Goal: Information Seeking & Learning: Find specific fact

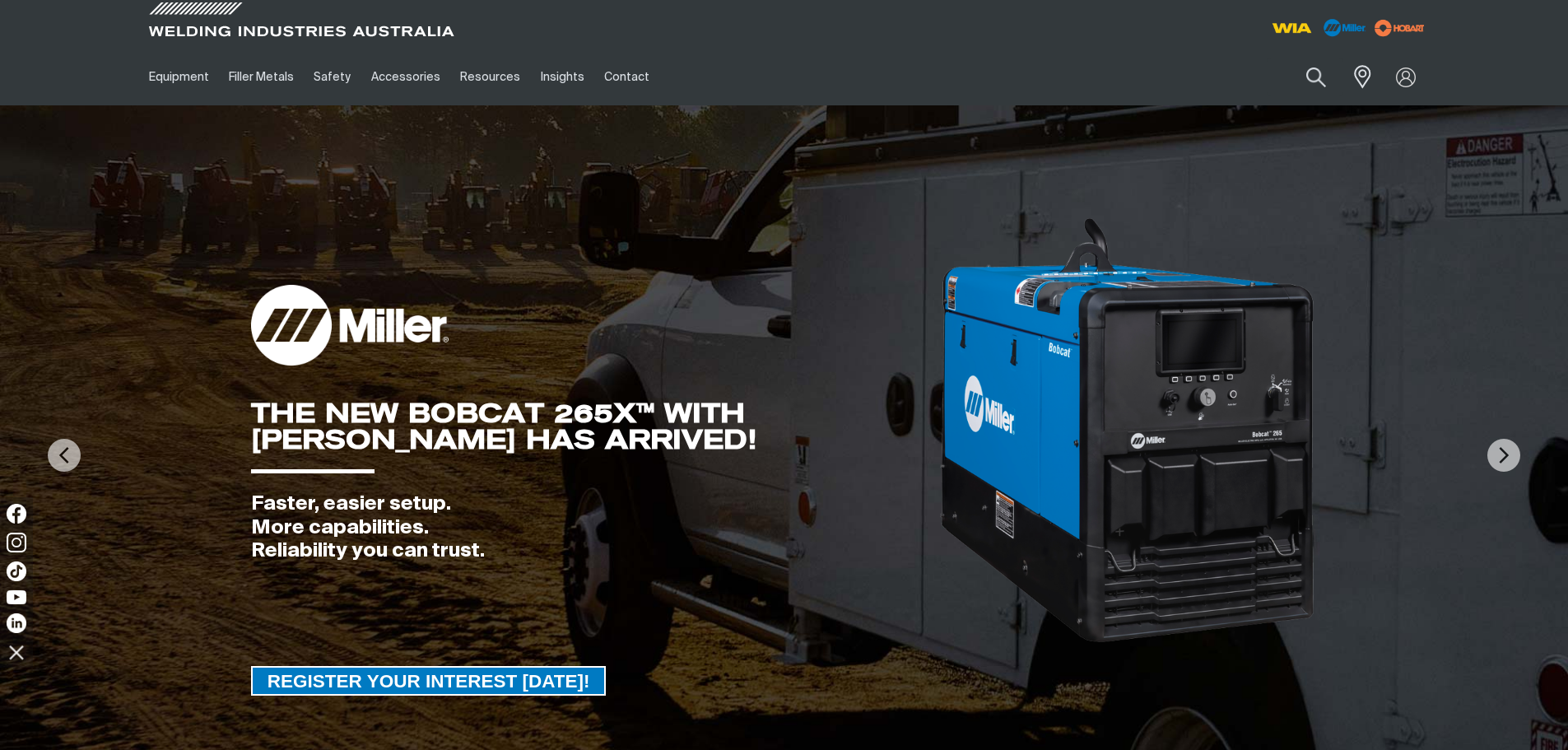
drag, startPoint x: 1308, startPoint y: 110, endPoint x: 1321, endPoint y: 111, distance: 13.0
click at [1308, 110] on img at bounding box center [784, 455] width 1568 height 699
click at [1331, 109] on link "Partner Login" at bounding box center [1338, 108] width 181 height 30
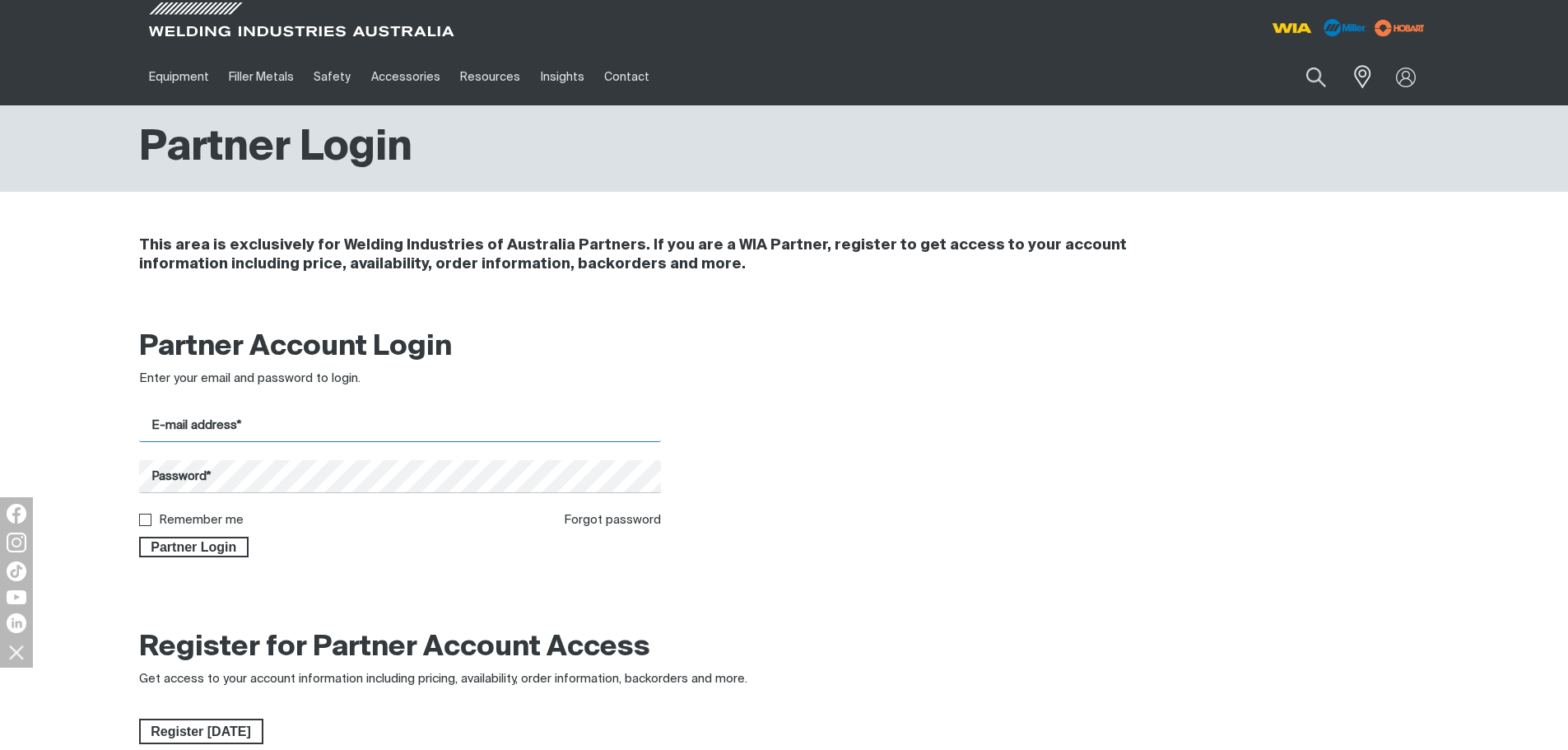
type input "[EMAIL_ADDRESS][DOMAIN_NAME]"
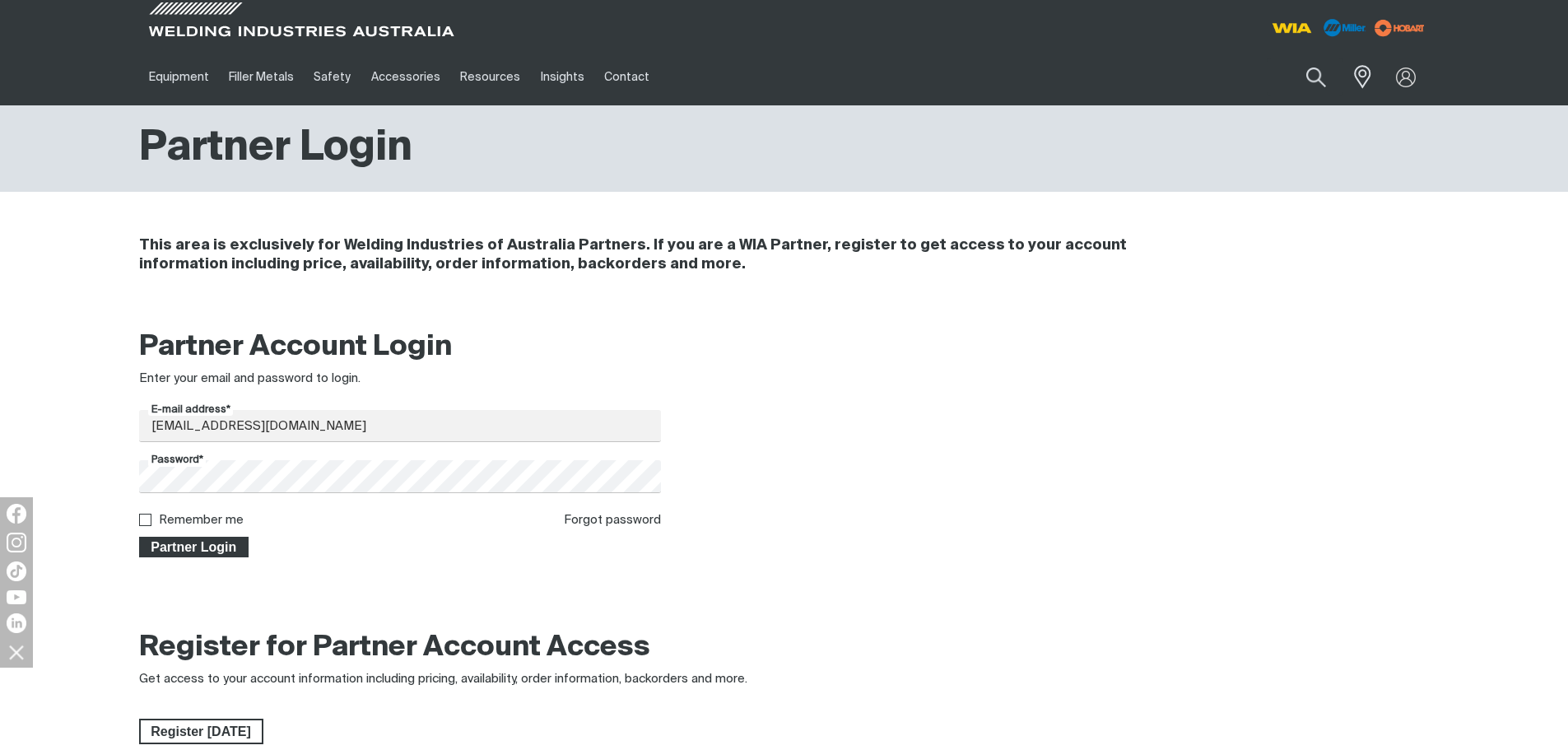
click at [215, 548] on span "Partner Login" at bounding box center [194, 547] width 107 height 22
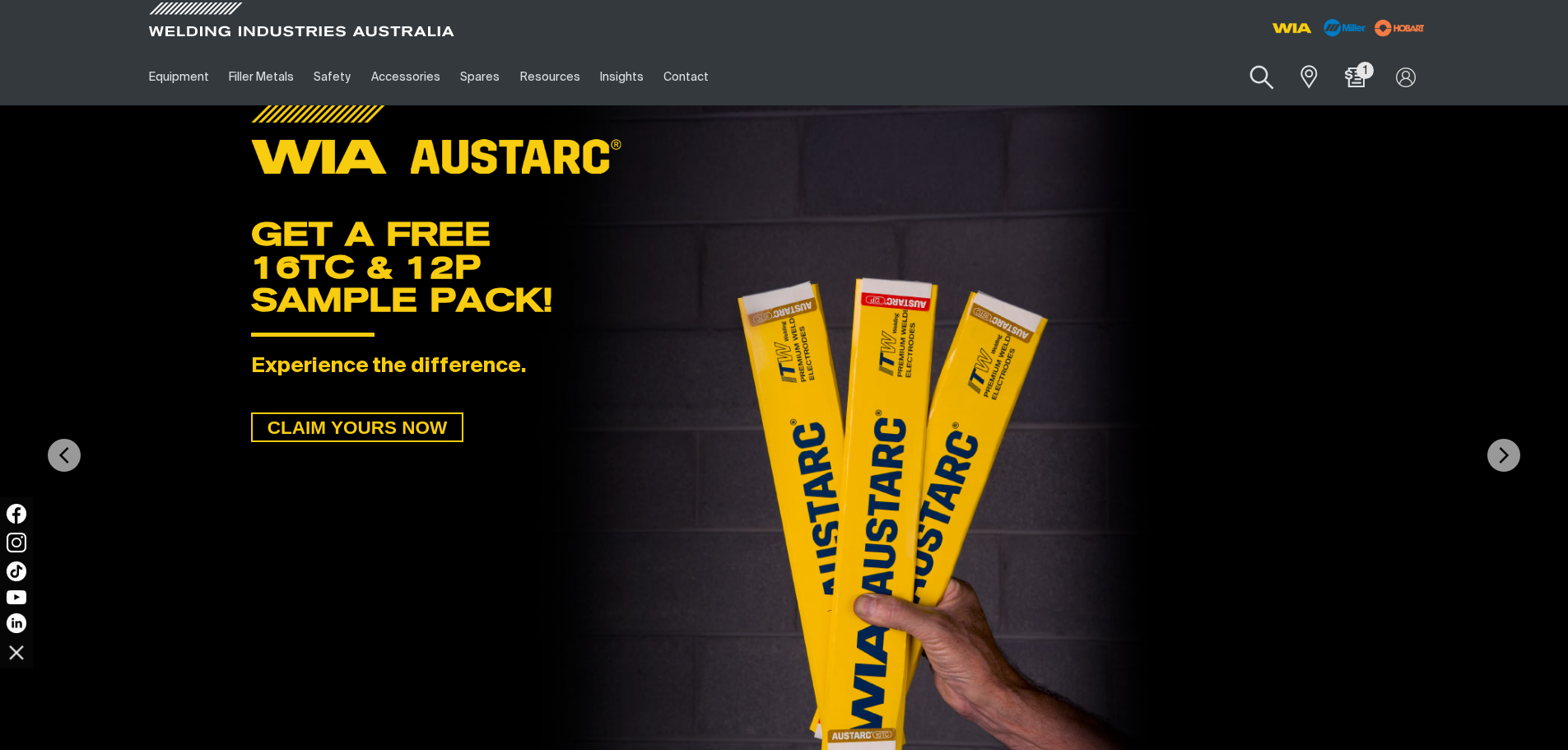
click at [1241, 78] on button "Search products" at bounding box center [1262, 78] width 67 height 47
click at [1094, 87] on input "Search" at bounding box center [1162, 77] width 253 height 38
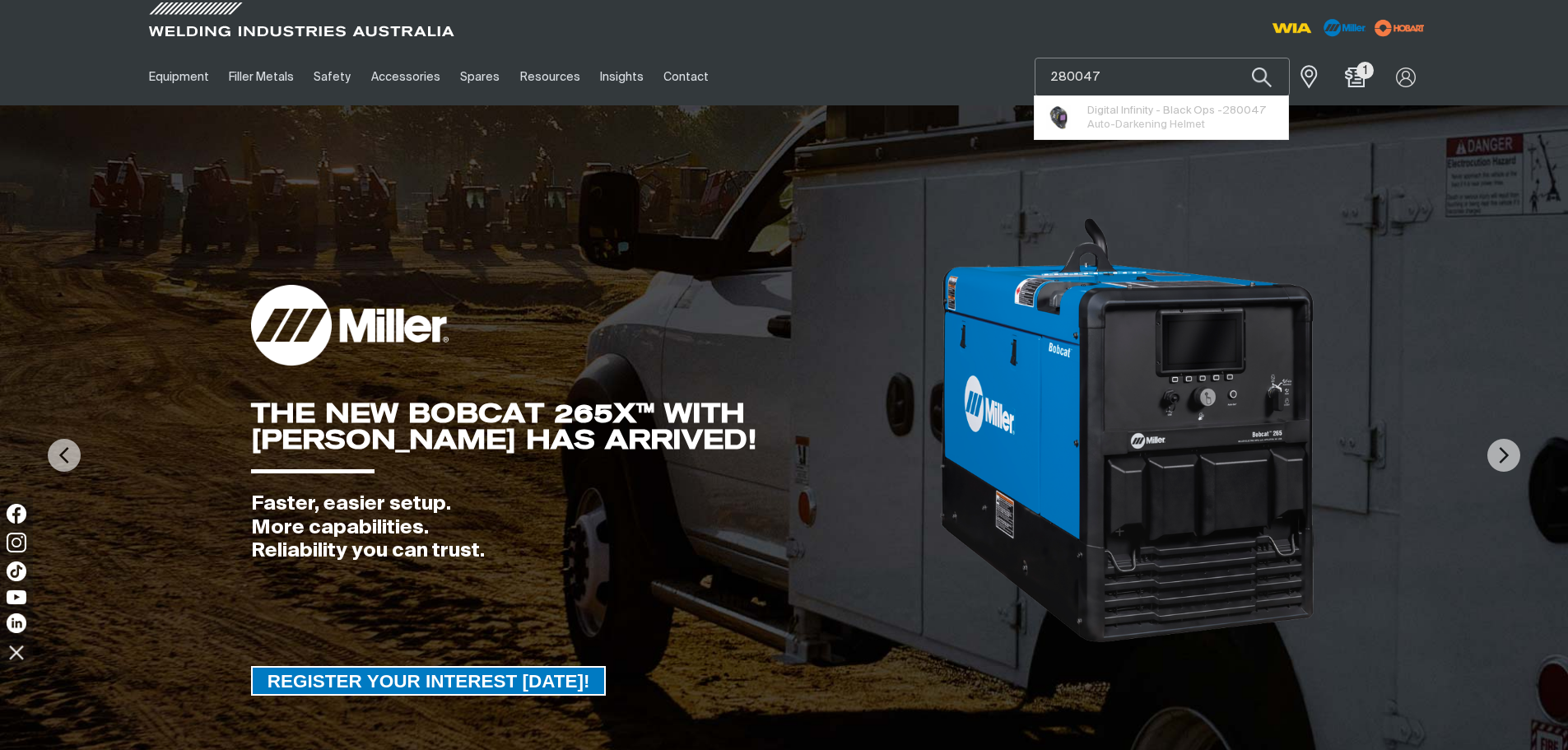
type input "280047"
click at [1234, 57] on button "Search products" at bounding box center [1262, 76] width 56 height 38
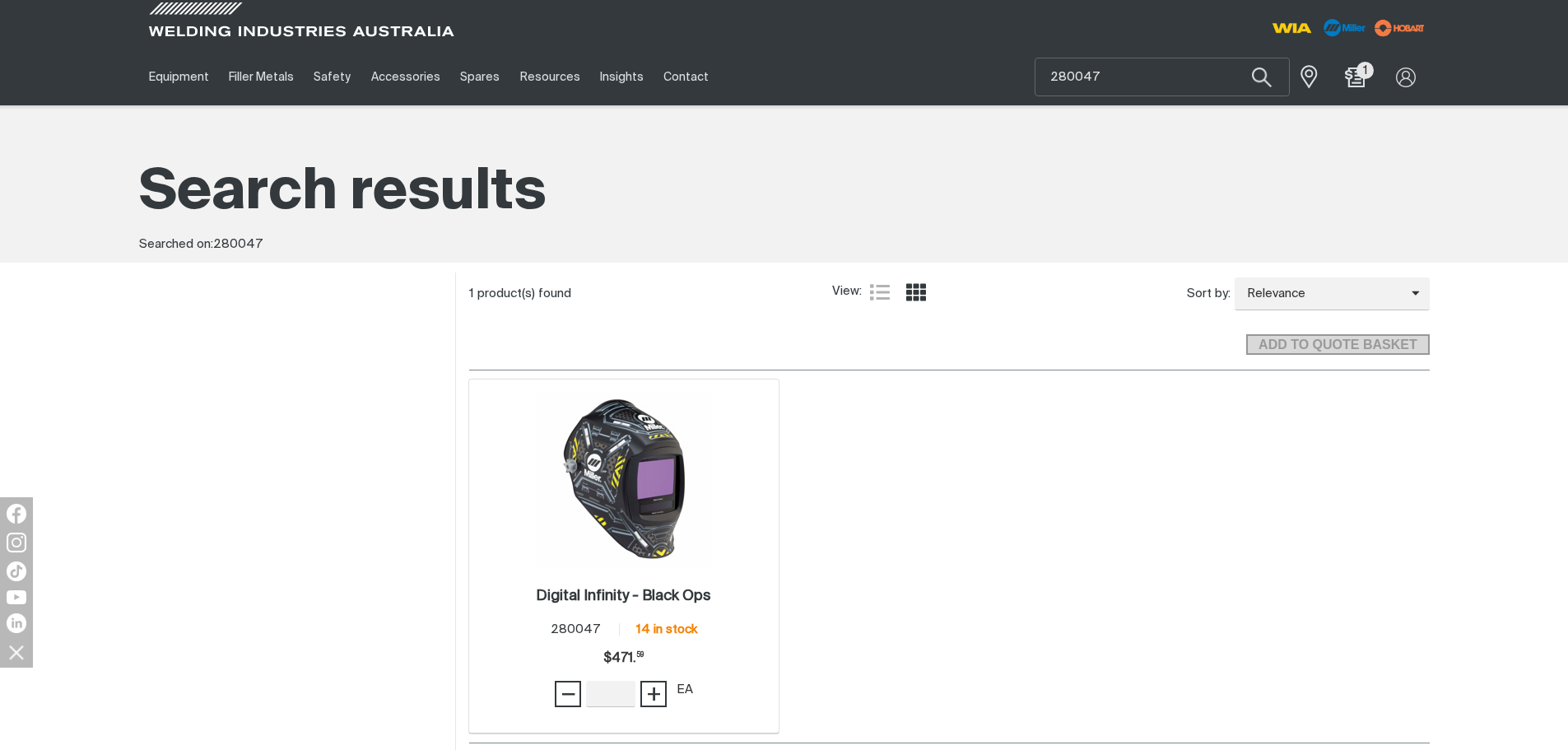
click at [616, 470] on img at bounding box center [625, 480] width 176 height 176
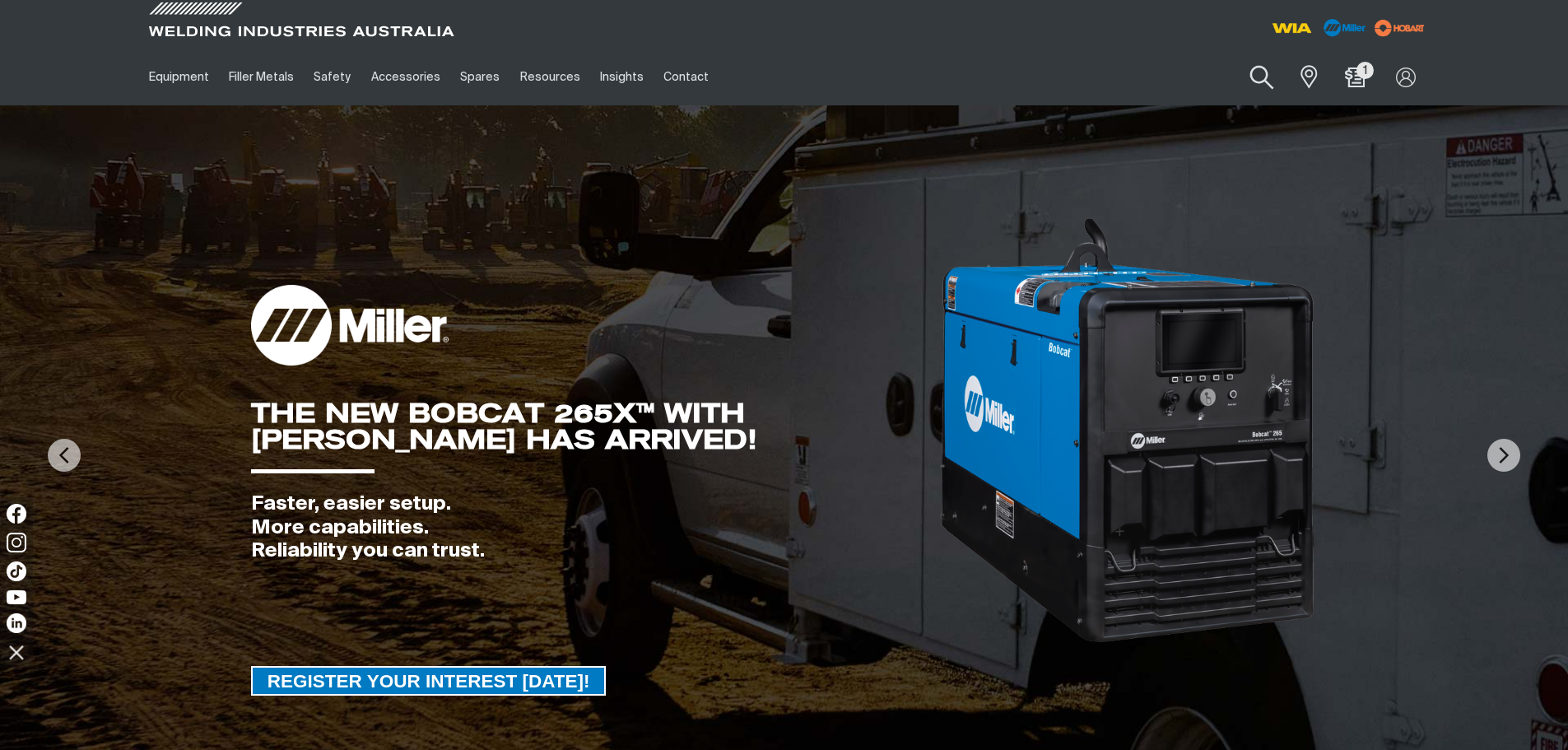
click at [1279, 73] on button "Search products" at bounding box center [1262, 78] width 67 height 47
click at [1216, 82] on input "Search" at bounding box center [1162, 77] width 253 height 38
click at [1234, 57] on button "Search products" at bounding box center [1262, 76] width 56 height 38
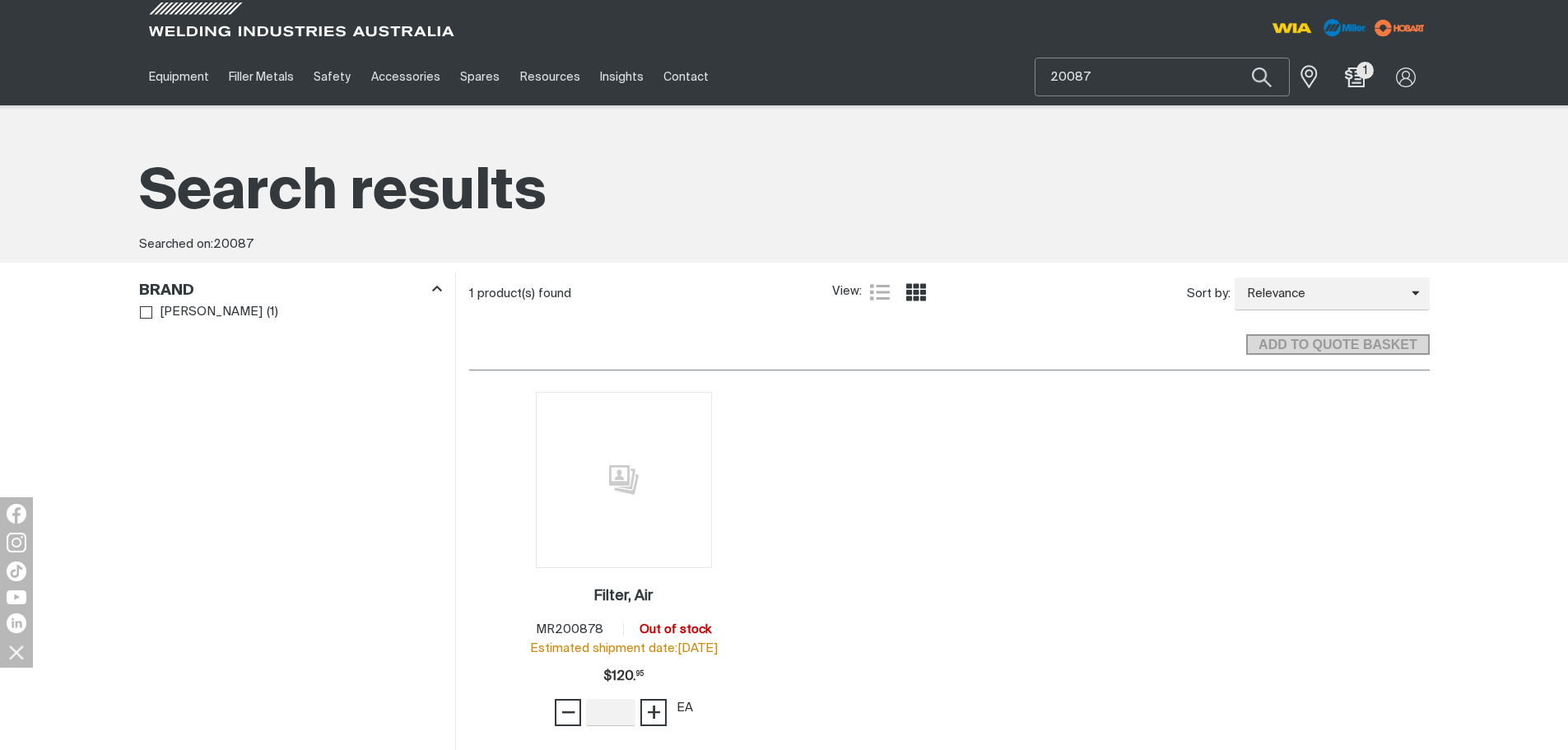
drag, startPoint x: 1148, startPoint y: 83, endPoint x: 1019, endPoint y: 109, distance: 131.6
click at [1022, 105] on div "Equipment Stick Welders TIG Welders MIG Welders Multi-Process Welders Engine Dr…" at bounding box center [784, 77] width 1291 height 57
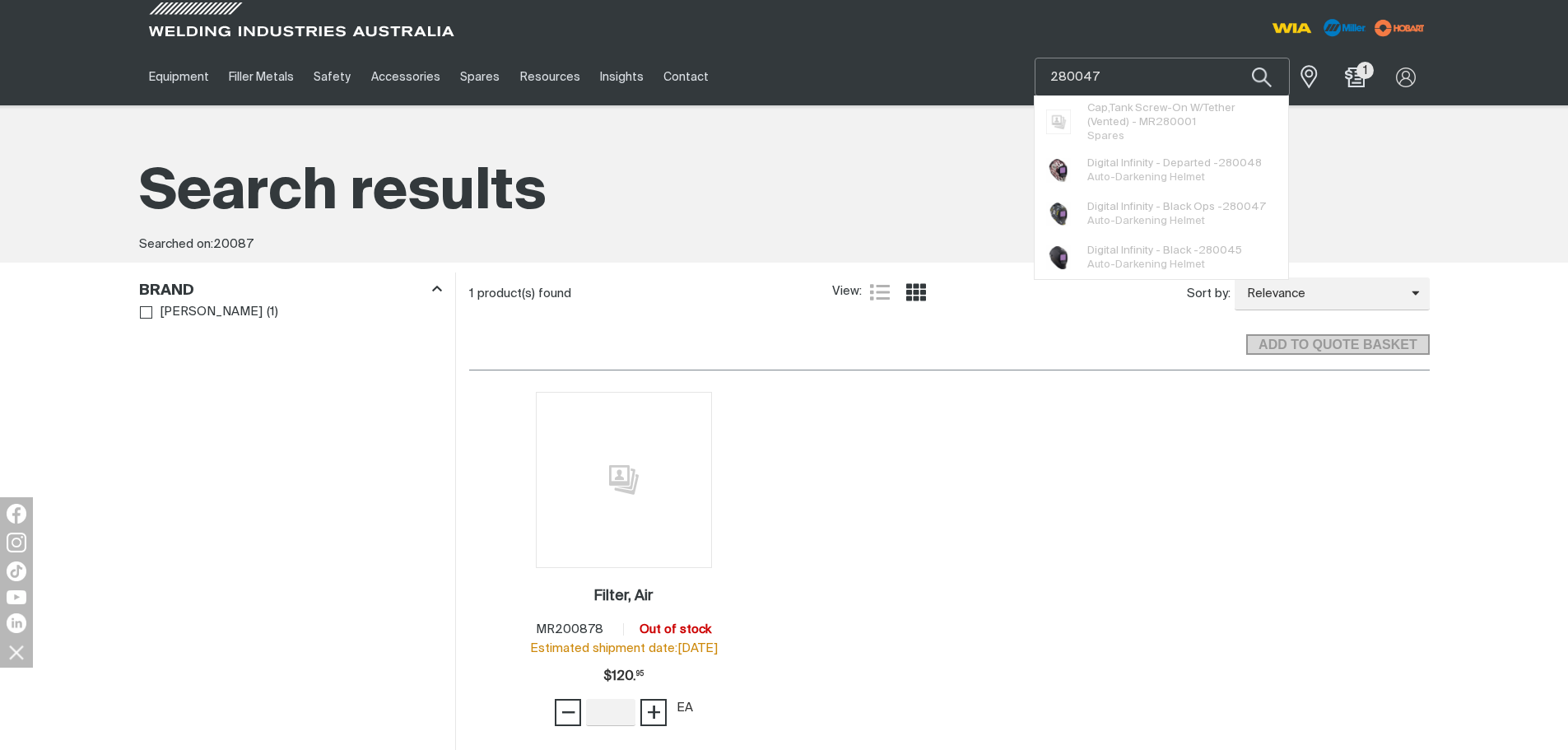
type input "280047"
click at [1234, 57] on button "Search products" at bounding box center [1262, 76] width 56 height 38
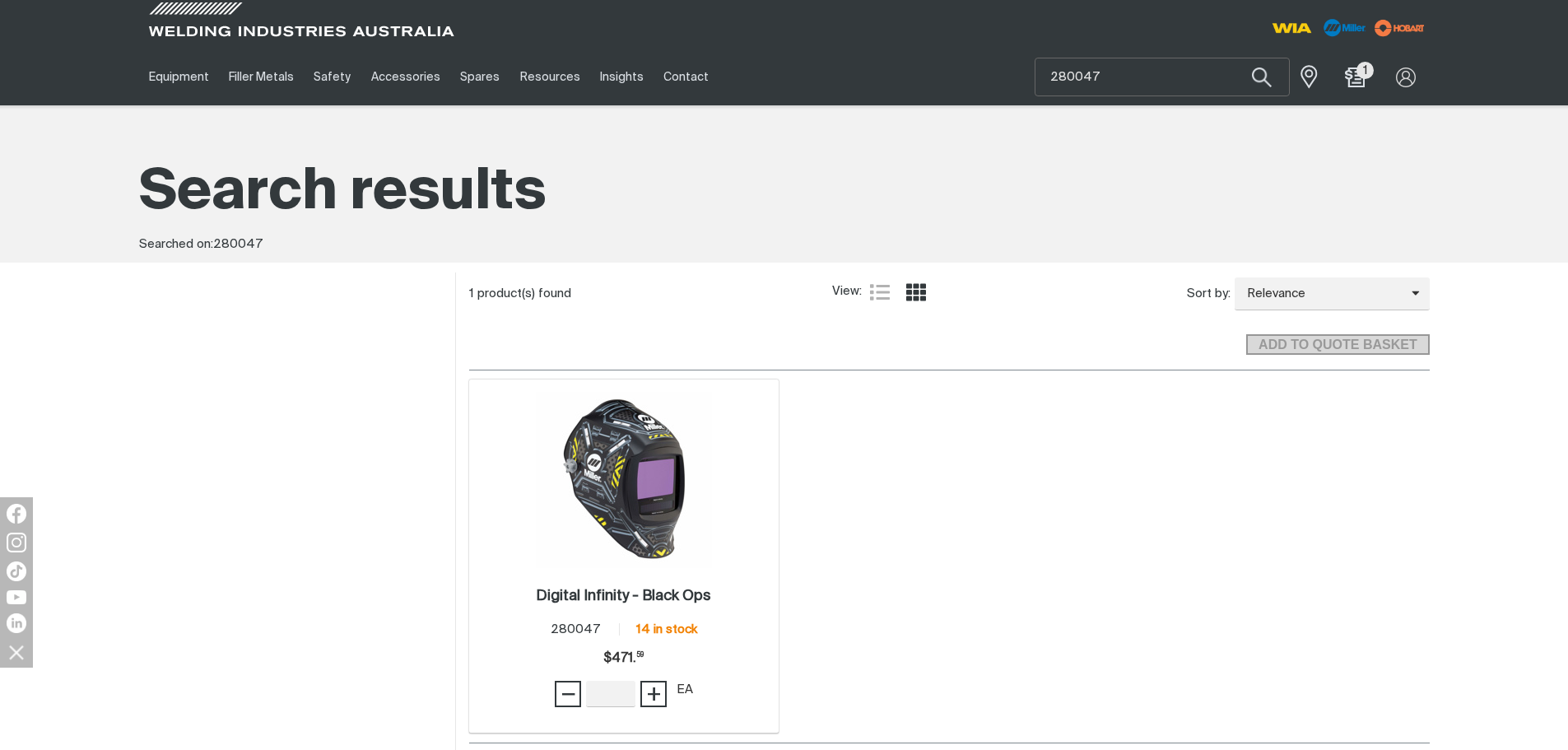
click at [628, 424] on img at bounding box center [625, 480] width 176 height 176
